Goal: Find specific page/section: Find specific page/section

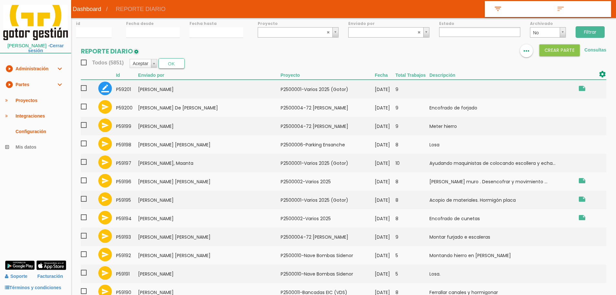
select select
click at [485, 52] on img at bounding box center [488, 51] width 8 height 8
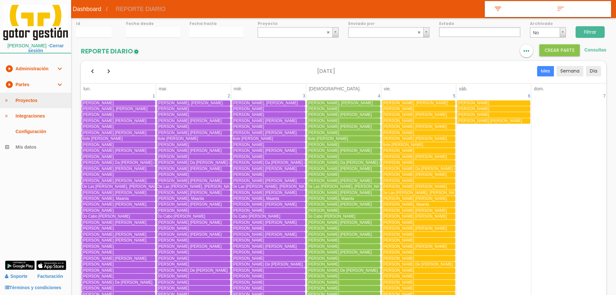
click at [43, 96] on link "Proyectos" at bounding box center [35, 101] width 71 height 16
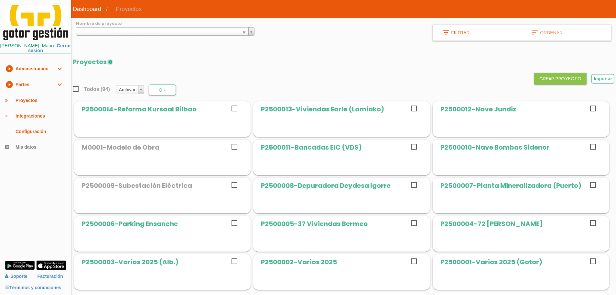
click at [331, 108] on span "﻿P2500013-[PERSON_NAME] (Lamiako)" at bounding box center [322, 109] width 123 height 9
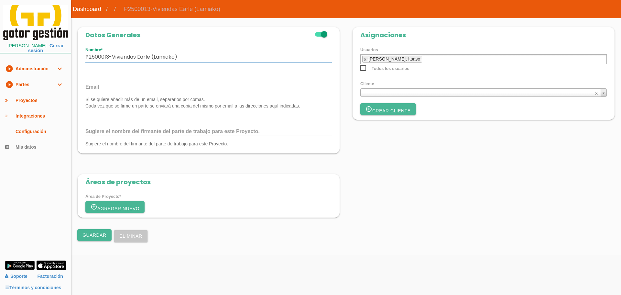
drag, startPoint x: 178, startPoint y: 58, endPoint x: 84, endPoint y: 61, distance: 94.2
click at [84, 61] on div "﻿P2500013-[PERSON_NAME] (Lamiako) Nombre" at bounding box center [209, 57] width 262 height 28
